Goal: Entertainment & Leisure: Browse casually

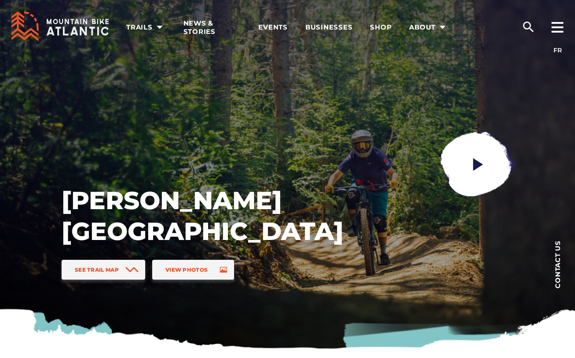
scroll to position [17, 0]
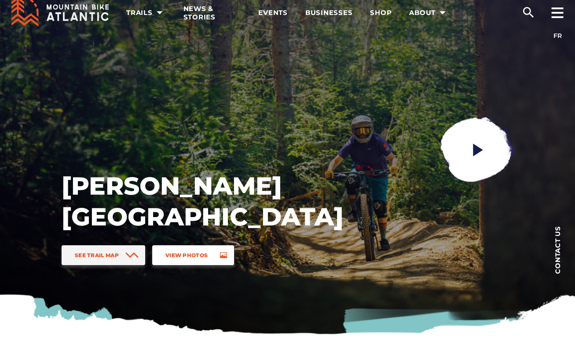
click at [200, 252] on span "View Photos" at bounding box center [186, 255] width 42 height 7
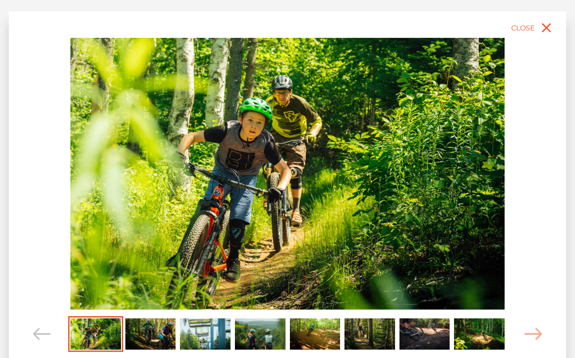
click at [134, 337] on img "Carousel Page 2" at bounding box center [150, 333] width 51 height 31
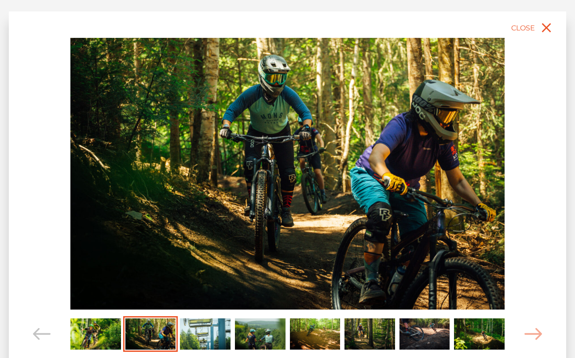
click at [210, 335] on img "Carousel Page 3" at bounding box center [205, 333] width 51 height 31
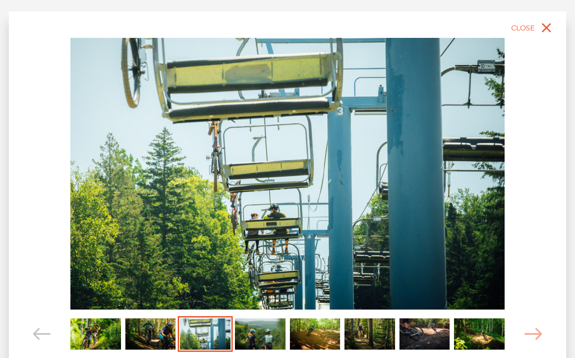
click at [245, 336] on img "Carousel Page 4" at bounding box center [260, 333] width 51 height 31
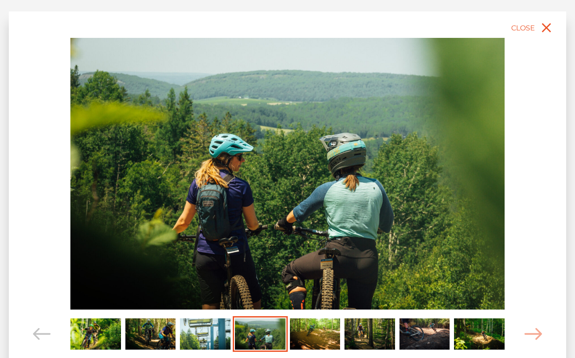
click at [325, 336] on img "Carousel Page 5" at bounding box center [315, 333] width 51 height 31
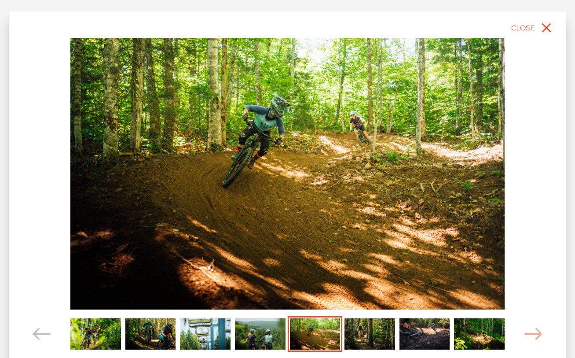
click at [359, 337] on img "Carousel Page 6" at bounding box center [369, 333] width 51 height 31
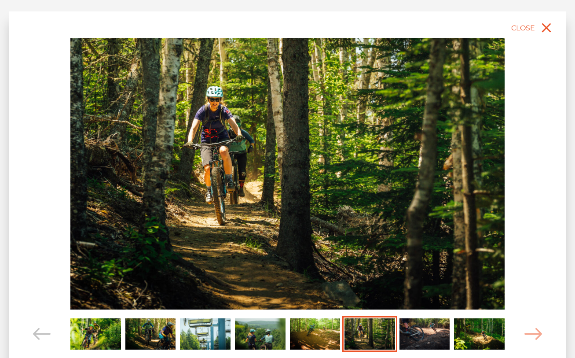
click at [409, 335] on img "Carousel Page 7" at bounding box center [424, 333] width 51 height 31
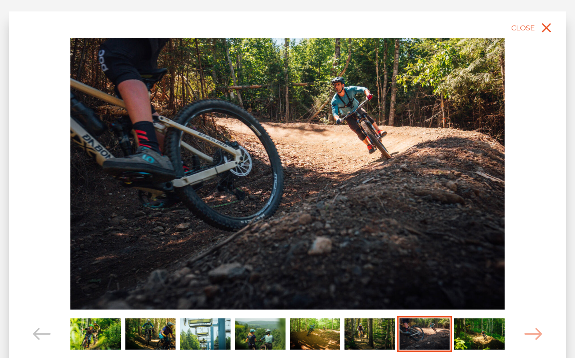
click at [466, 329] on img "Carousel Page 8" at bounding box center [479, 333] width 51 height 31
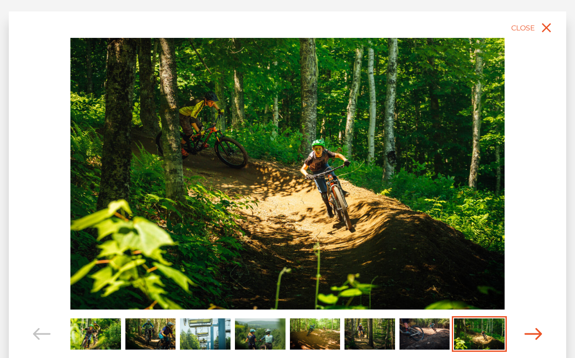
click at [524, 332] on icon "Carousel Navigation" at bounding box center [533, 334] width 18 height 12
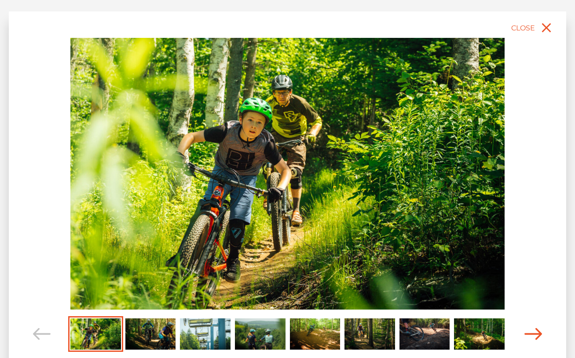
click at [524, 332] on icon "Carousel Navigation" at bounding box center [533, 334] width 18 height 12
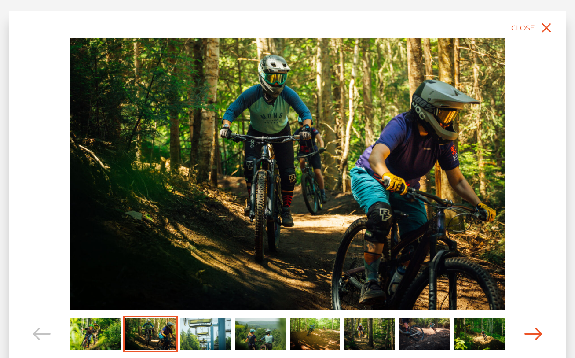
click at [524, 333] on icon "Carousel Navigation" at bounding box center [533, 334] width 18 height 12
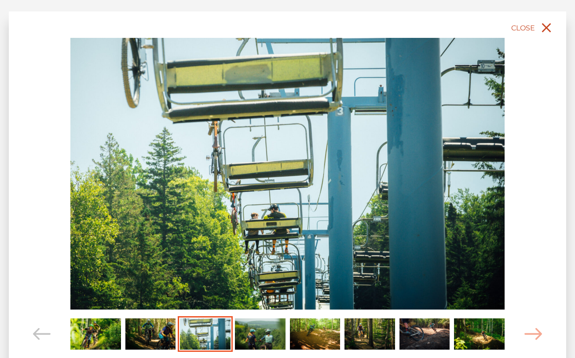
click at [545, 25] on icon "close" at bounding box center [546, 28] width 16 height 16
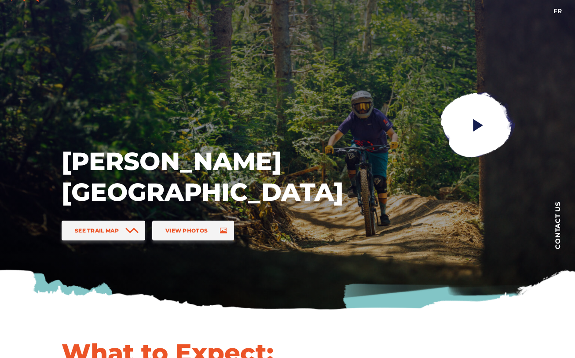
scroll to position [0, 0]
